Goal: Transaction & Acquisition: Purchase product/service

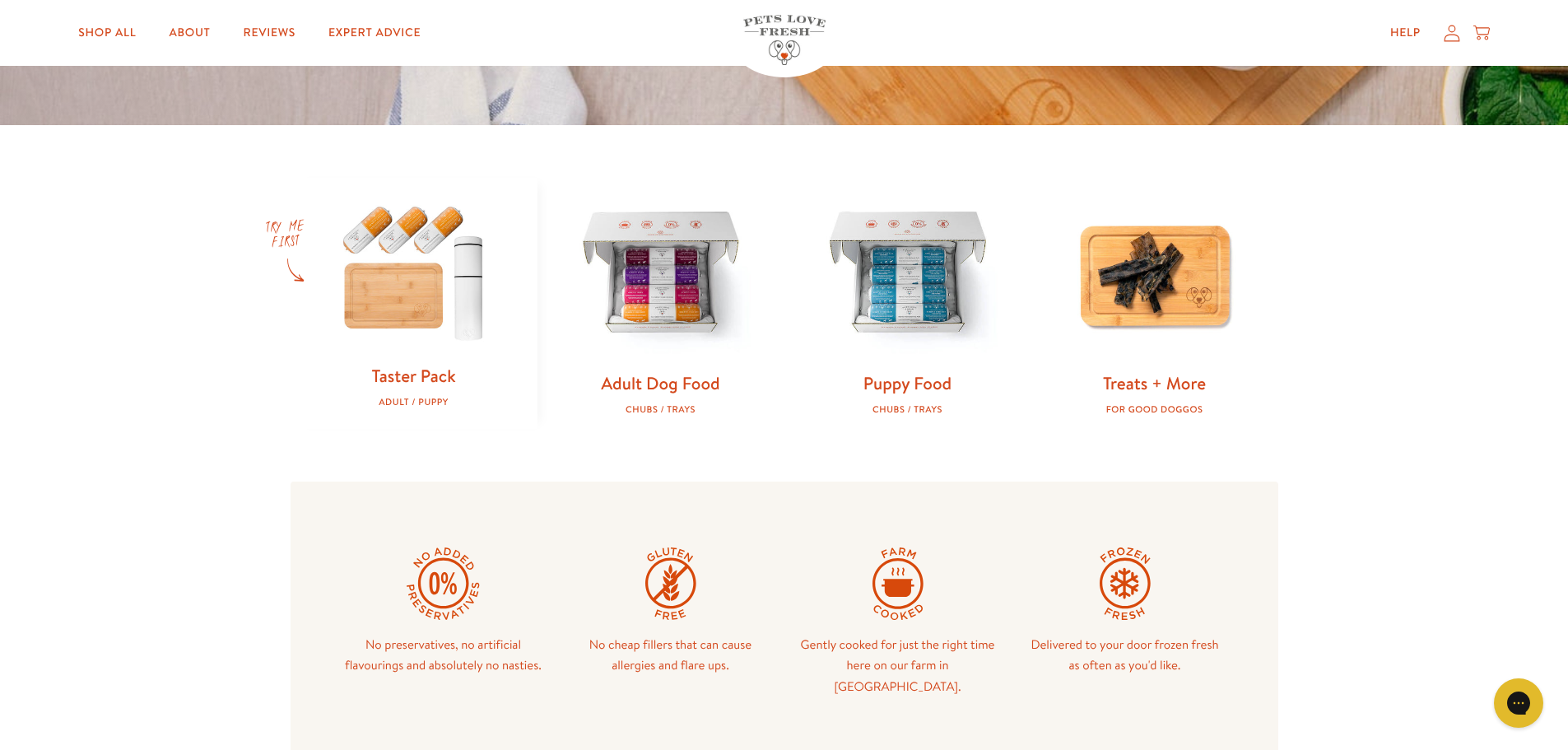
scroll to position [576, 0]
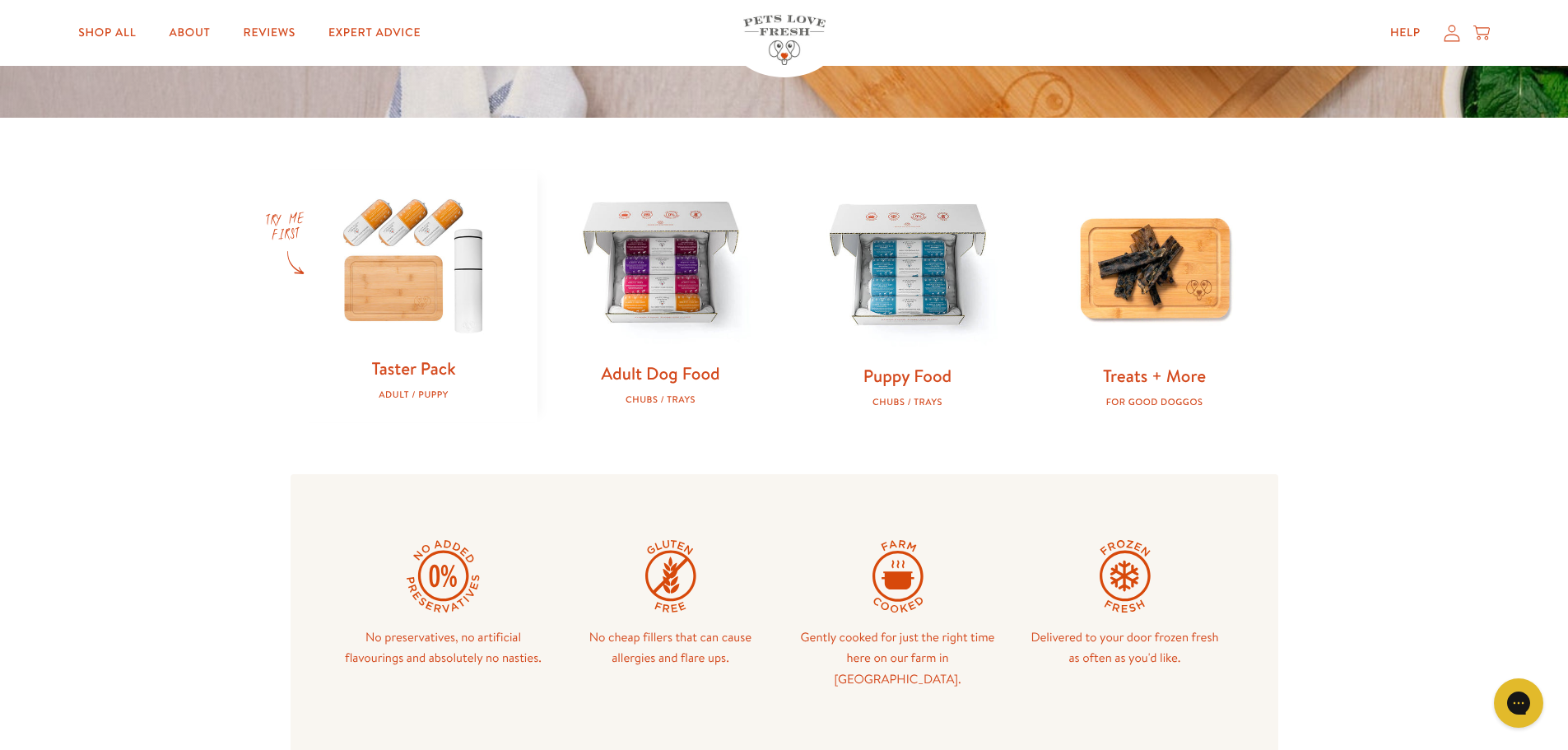
click at [686, 377] on link "Adult Dog Food" at bounding box center [660, 374] width 119 height 23
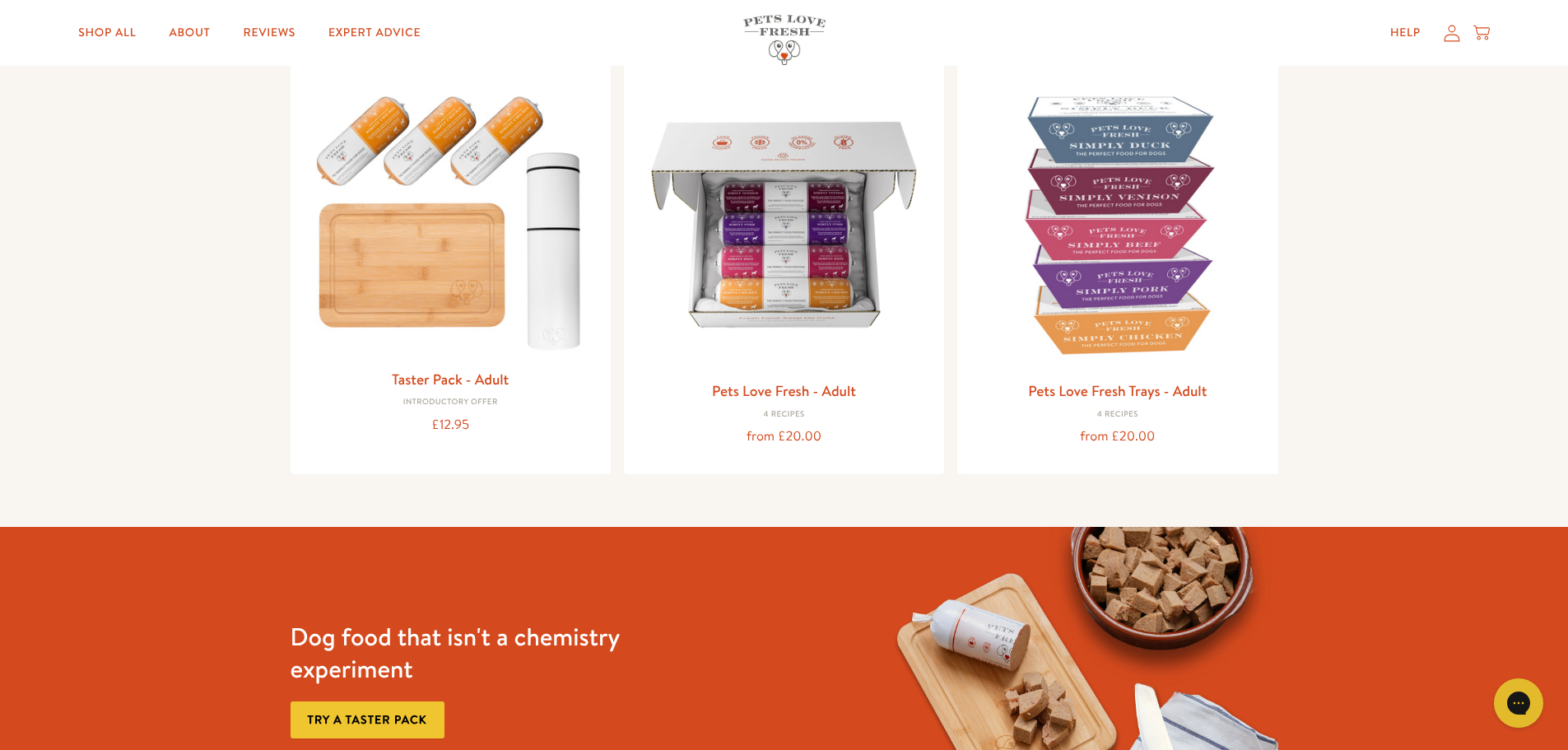
scroll to position [330, 0]
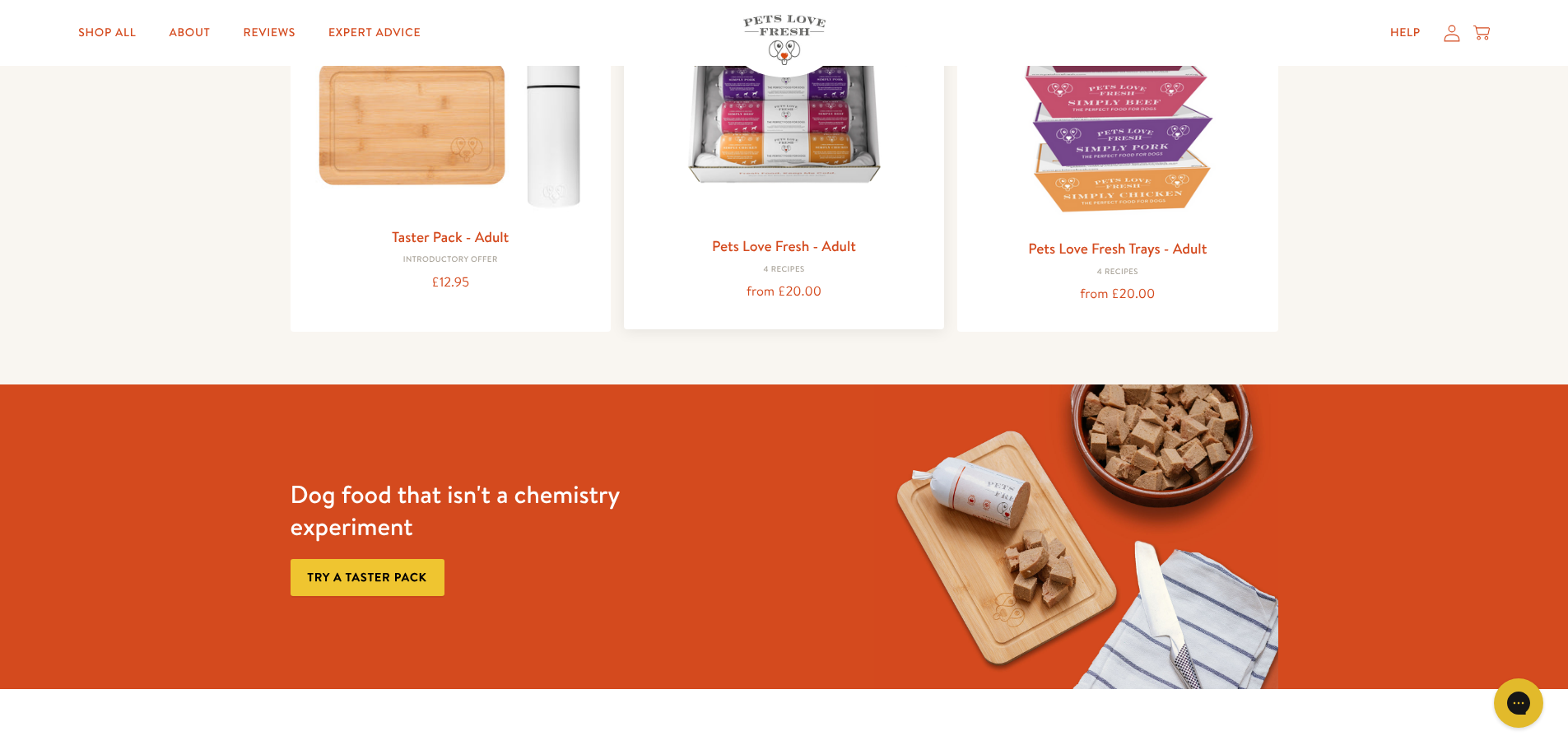
click at [800, 247] on link "Pets Love Fresh - Adult" at bounding box center [784, 245] width 144 height 20
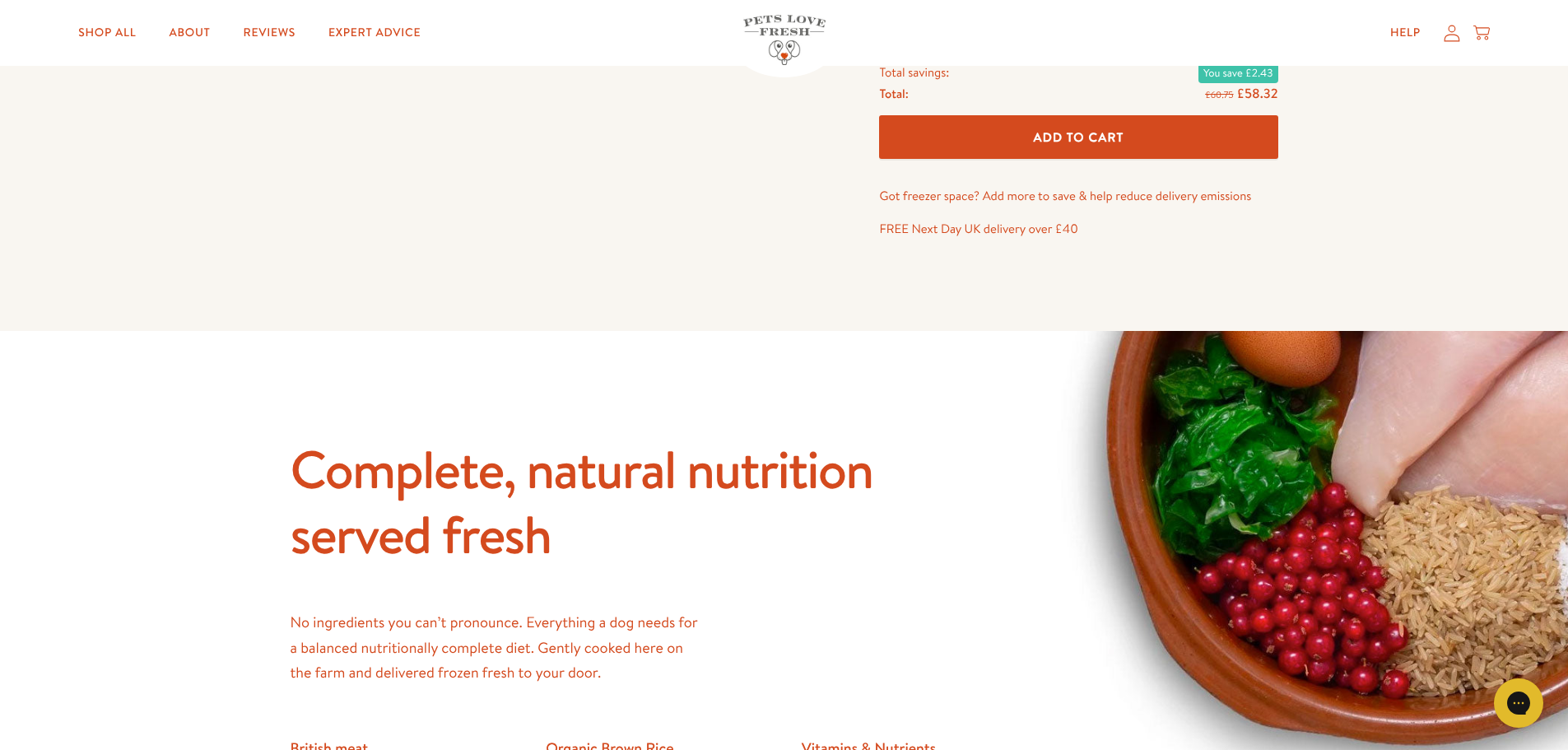
scroll to position [905, 0]
